Goal: Information Seeking & Learning: Learn about a topic

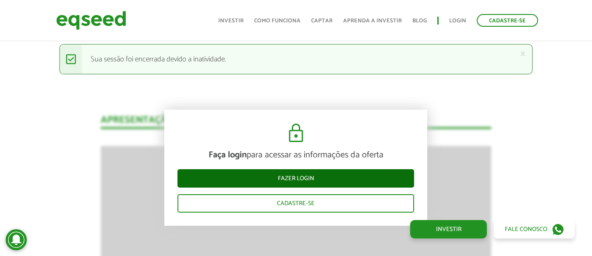
scroll to position [833, 0]
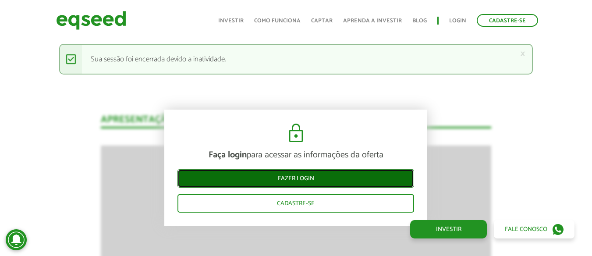
click at [328, 173] on link "Fazer login" at bounding box center [296, 178] width 237 height 18
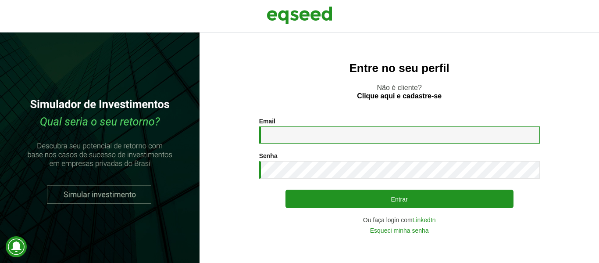
click at [312, 132] on input "Email *" at bounding box center [399, 134] width 281 height 17
type input "**********"
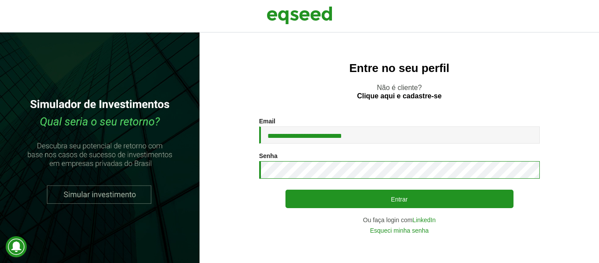
click at [285, 189] on button "Entrar" at bounding box center [399, 198] width 228 height 18
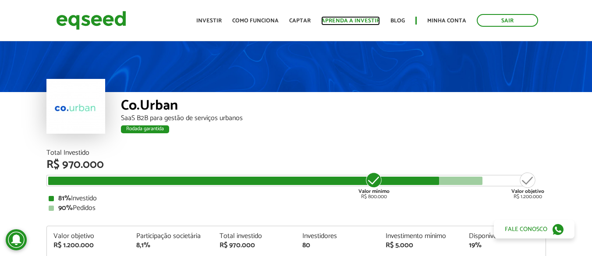
click at [355, 22] on link "Aprenda a investir" at bounding box center [350, 21] width 59 height 6
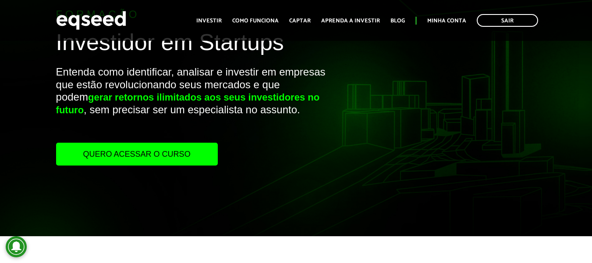
scroll to position [44, 0]
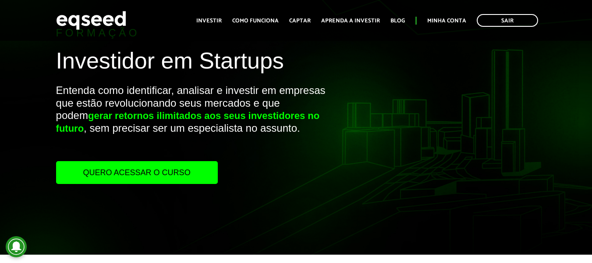
click at [183, 167] on link "Quero acessar o curso" at bounding box center [137, 172] width 162 height 23
